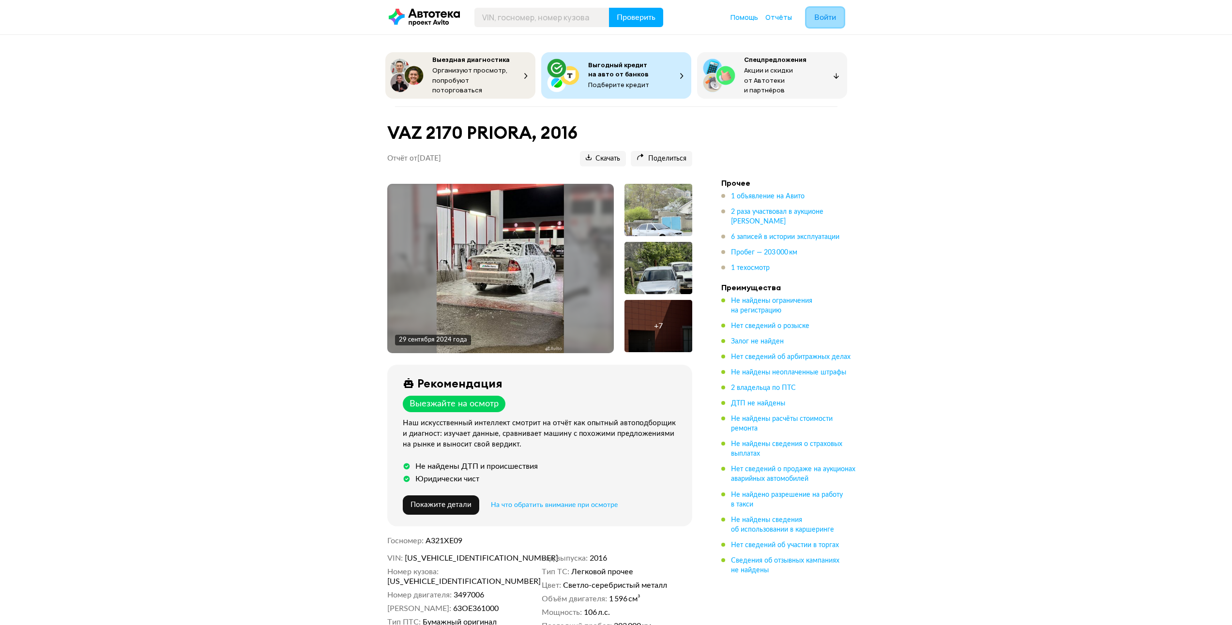
click at [822, 11] on button "Войти" at bounding box center [825, 17] width 37 height 19
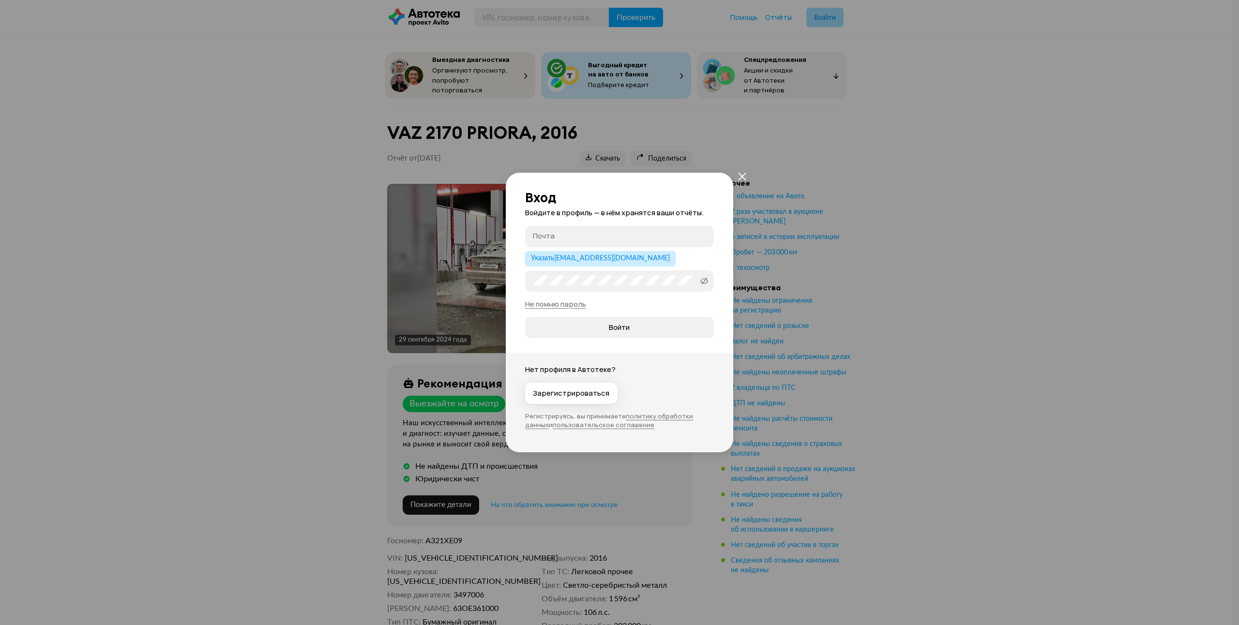
type input "[EMAIL_ADDRESS][DOMAIN_NAME]"
click at [606, 331] on span "Войти" at bounding box center [619, 328] width 173 height 10
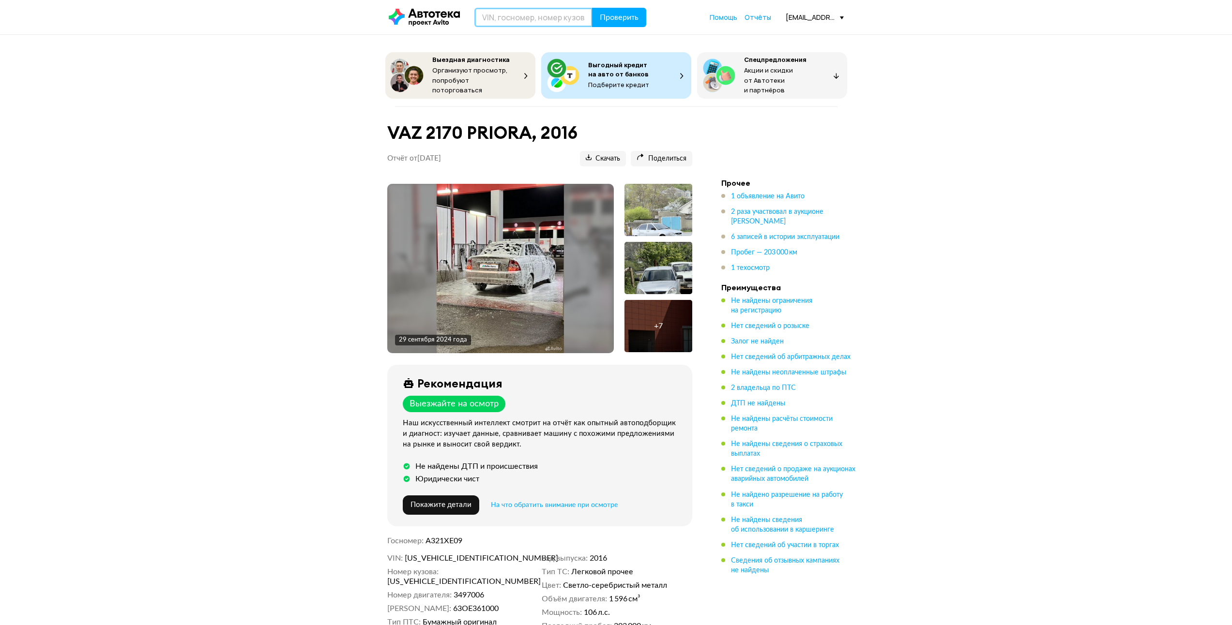
click at [502, 23] on input "text" at bounding box center [533, 17] width 118 height 19
type input "[US_VEHICLE_IDENTIFICATION_NUMBER]"
click at [627, 16] on span "Проверить" at bounding box center [619, 18] width 39 height 8
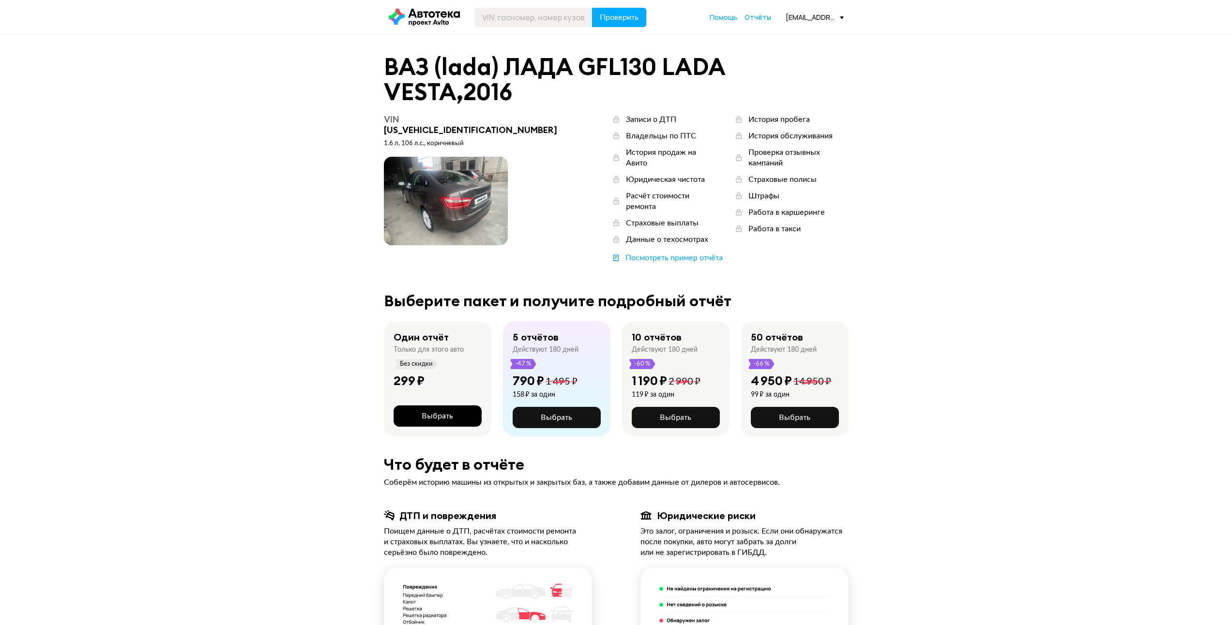
drag, startPoint x: 443, startPoint y: 396, endPoint x: 441, endPoint y: 390, distance: 5.8
click at [441, 412] on span "Выбрать" at bounding box center [437, 416] width 31 height 8
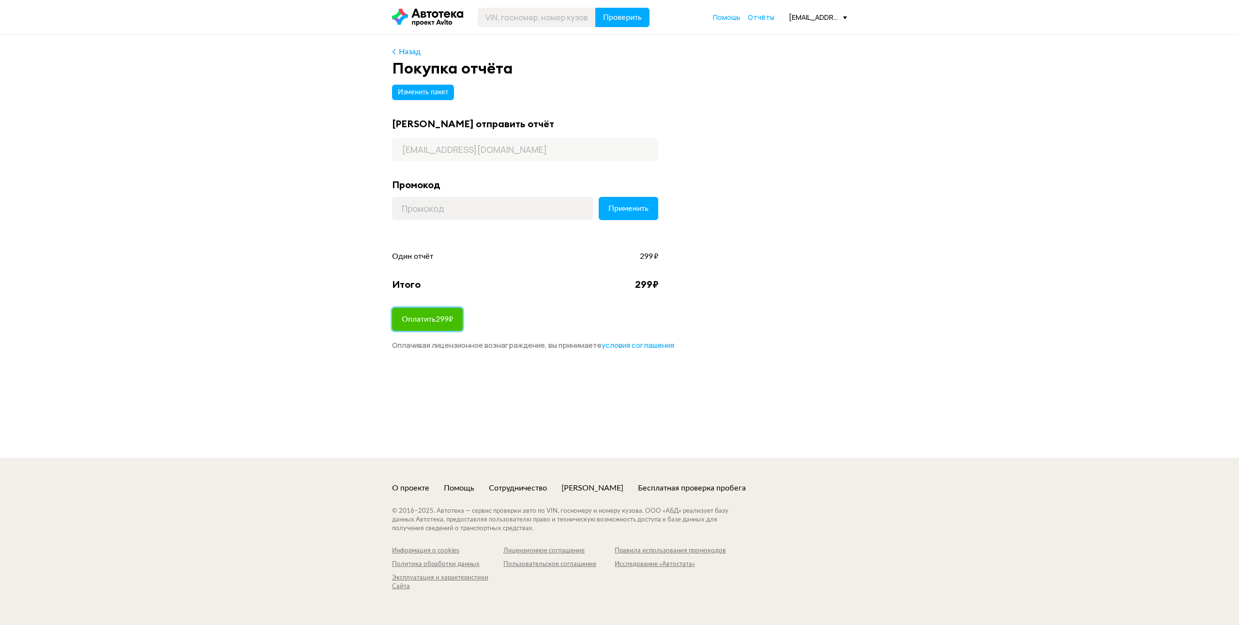
click at [441, 316] on span "Оплатить 299 ₽" at bounding box center [427, 320] width 51 height 8
